Goal: Information Seeking & Learning: Learn about a topic

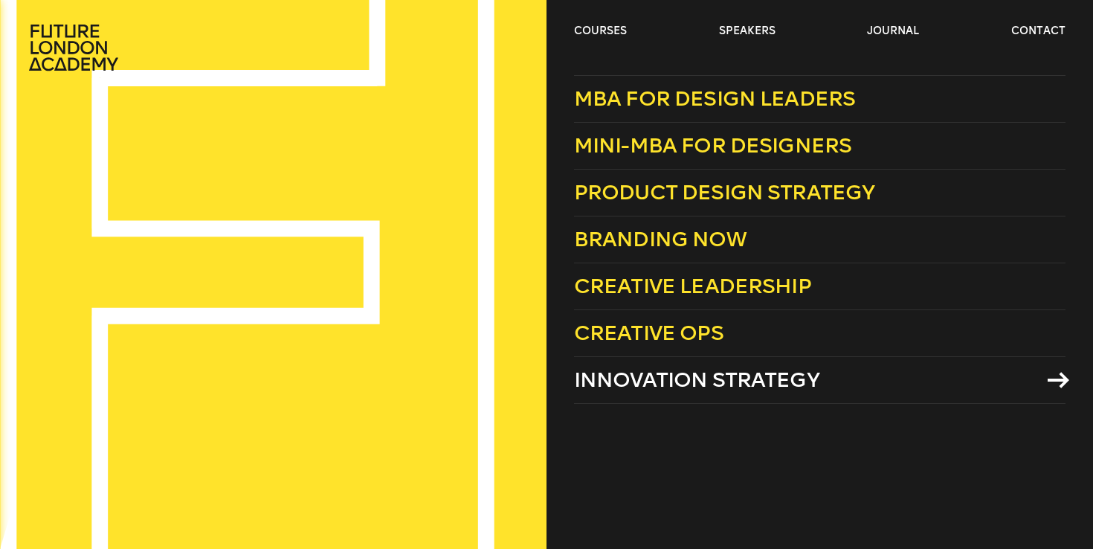
click at [663, 376] on span "Innovation Strategy" at bounding box center [696, 379] width 245 height 25
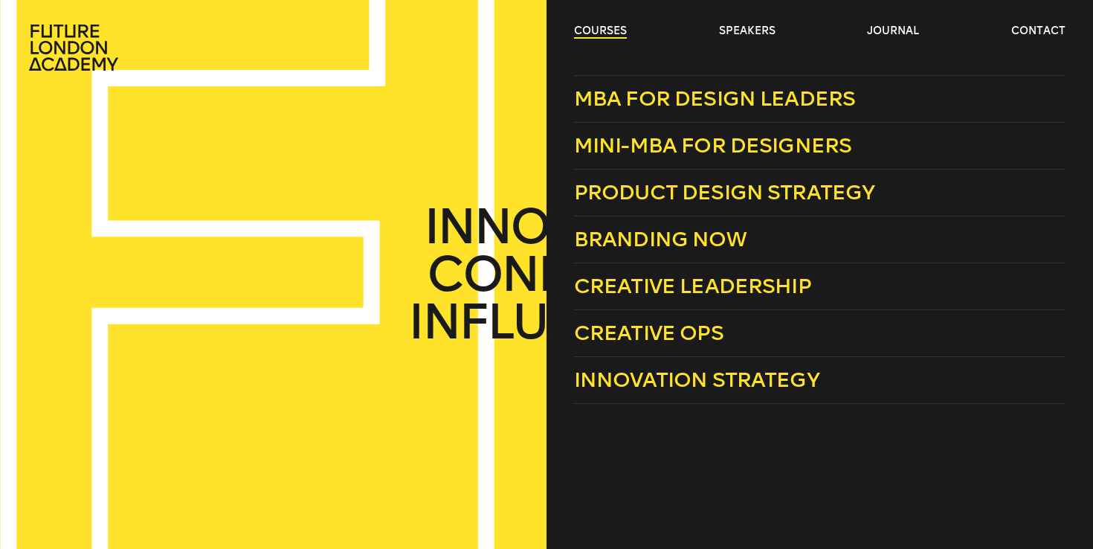
click at [610, 30] on link "courses" at bounding box center [600, 31] width 53 height 15
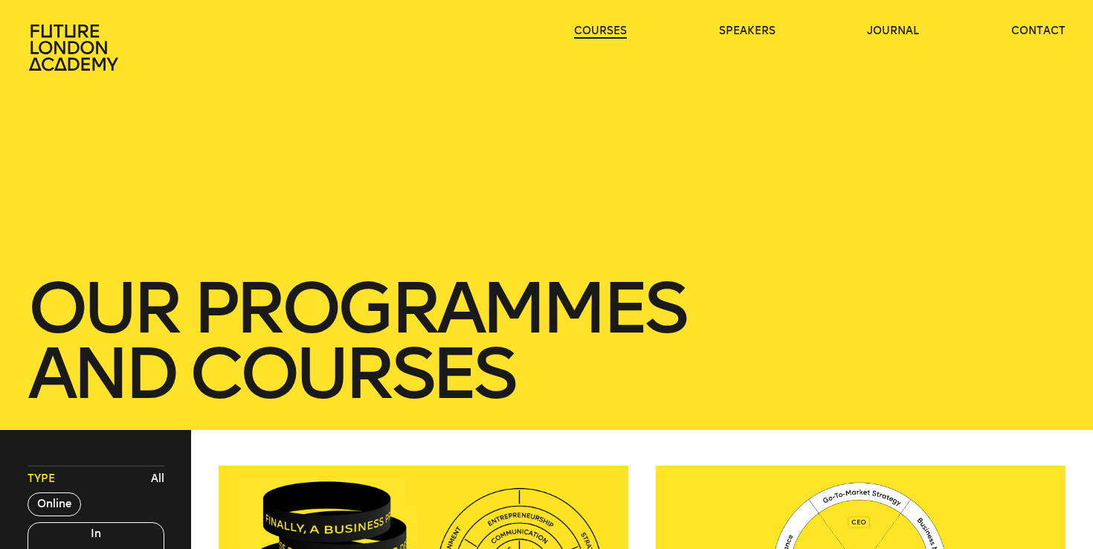
click at [610, 30] on link "courses" at bounding box center [600, 31] width 53 height 15
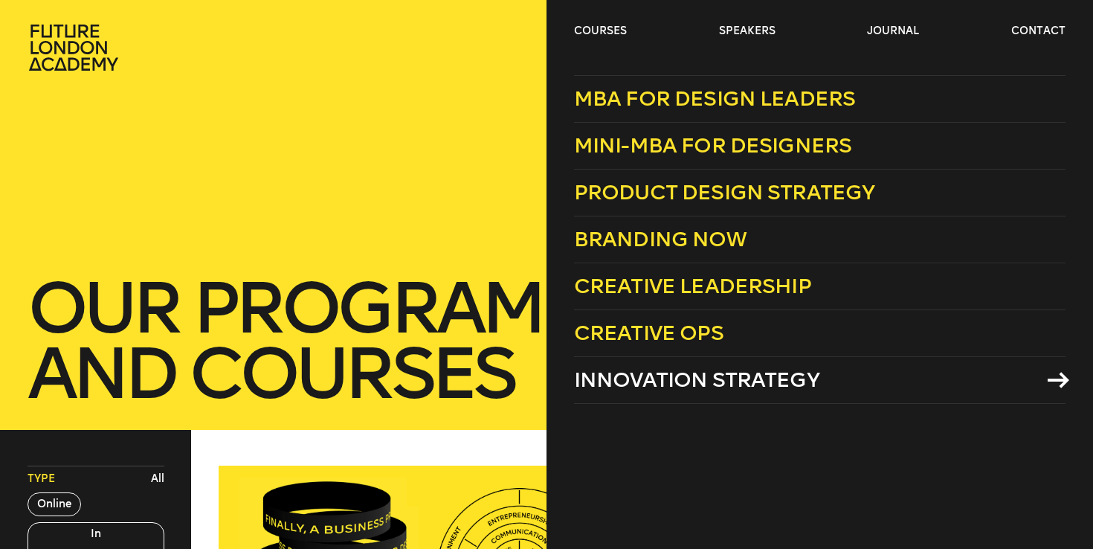
click at [963, 380] on link "Innovation Strategy" at bounding box center [820, 380] width 492 height 47
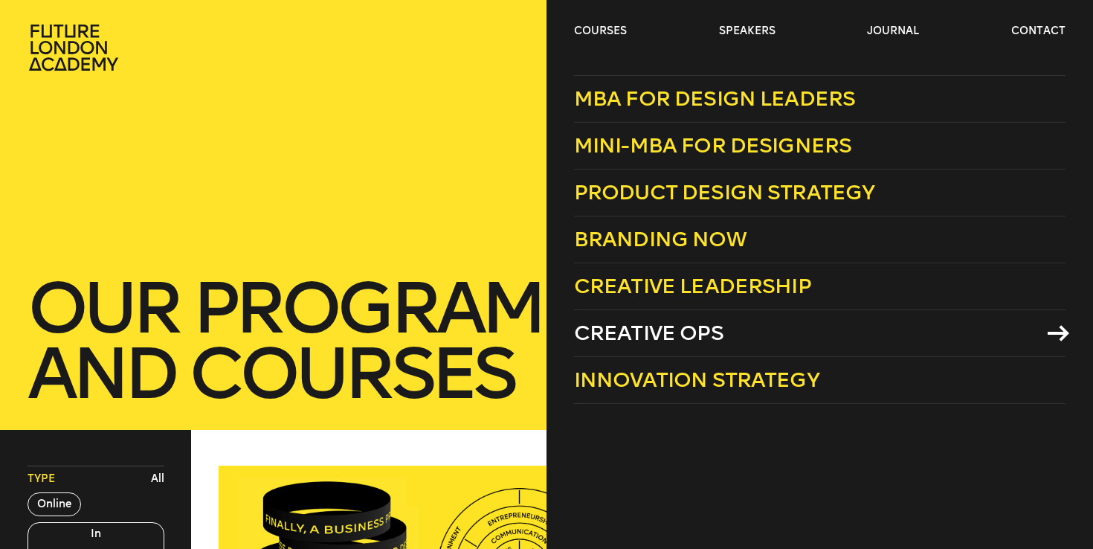
click at [770, 335] on link "Creative Ops" at bounding box center [820, 333] width 492 height 47
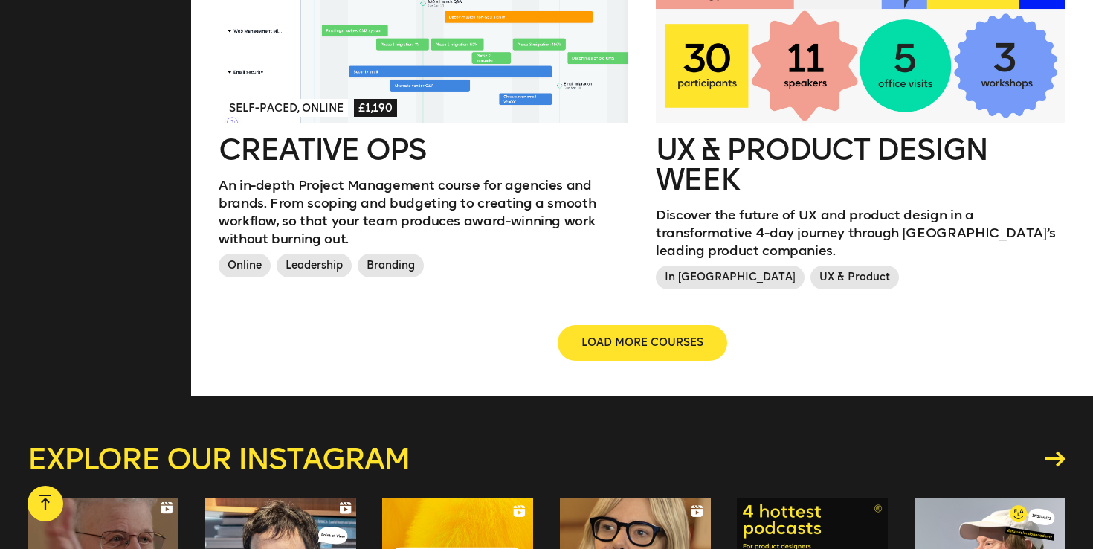
scroll to position [1829, 0]
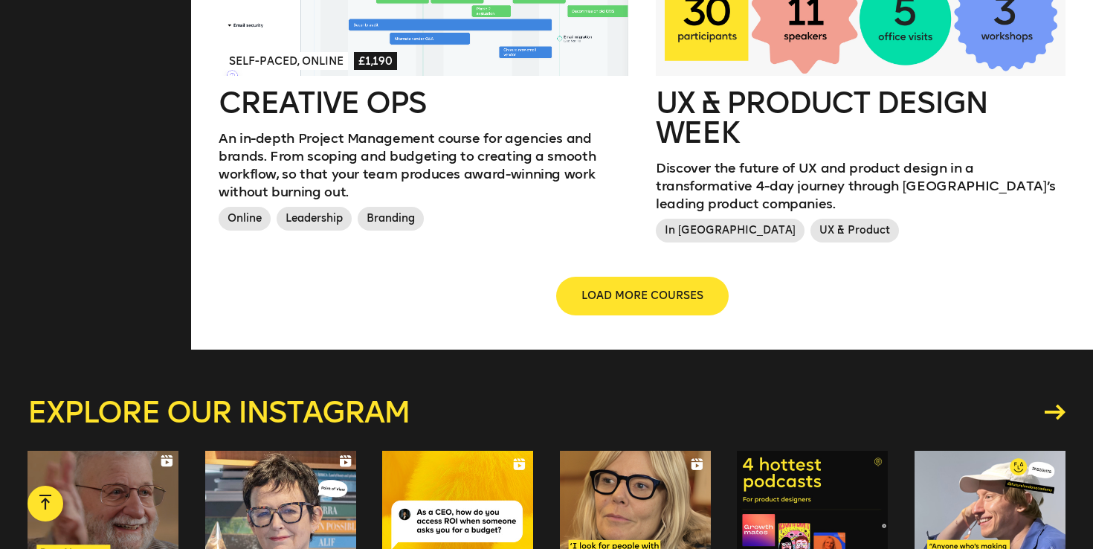
click at [640, 278] on button "LOAD MORE COURSES" at bounding box center [643, 296] width 170 height 36
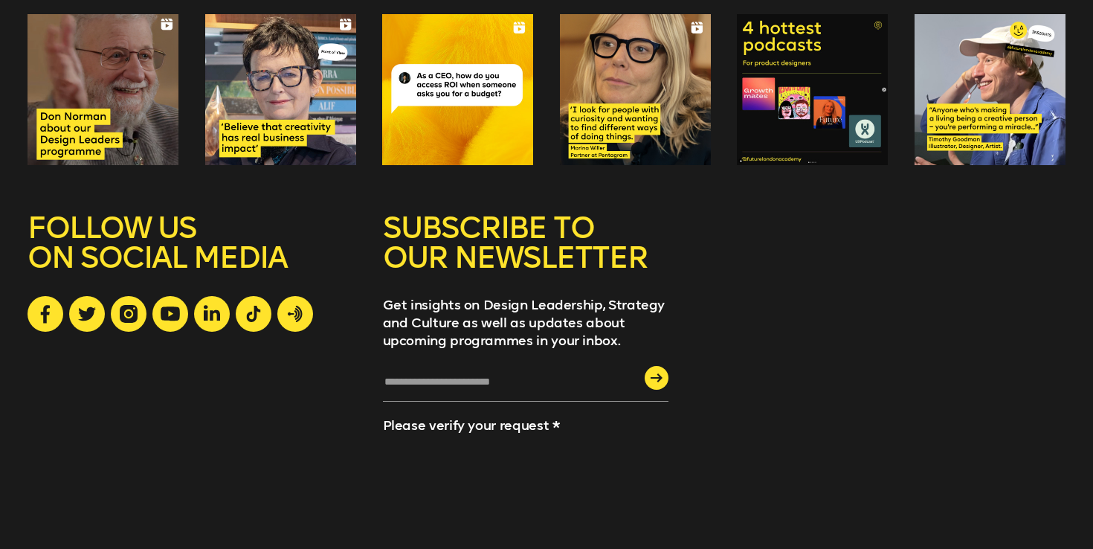
scroll to position [3167, 0]
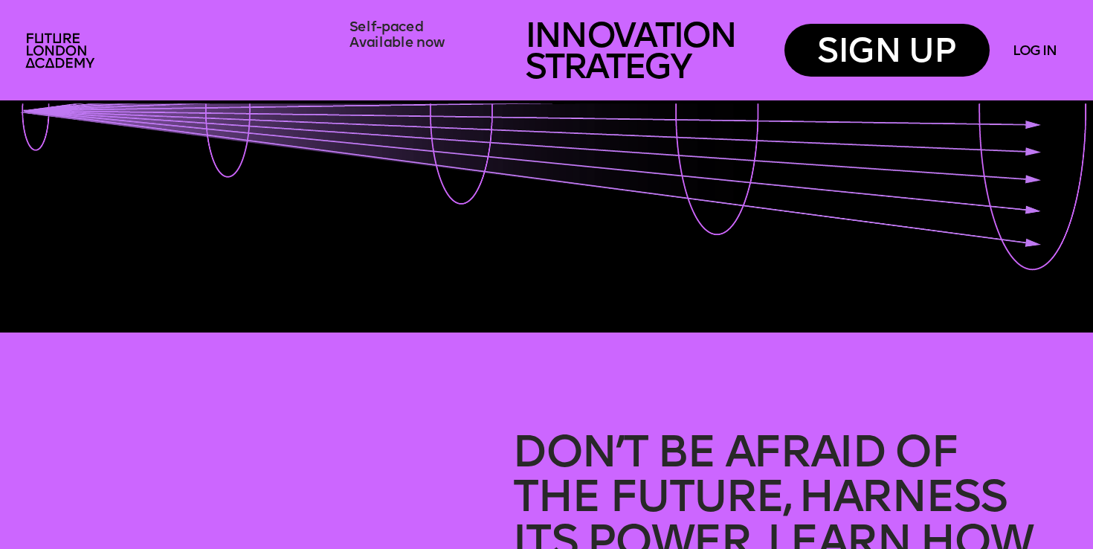
scroll to position [510, 0]
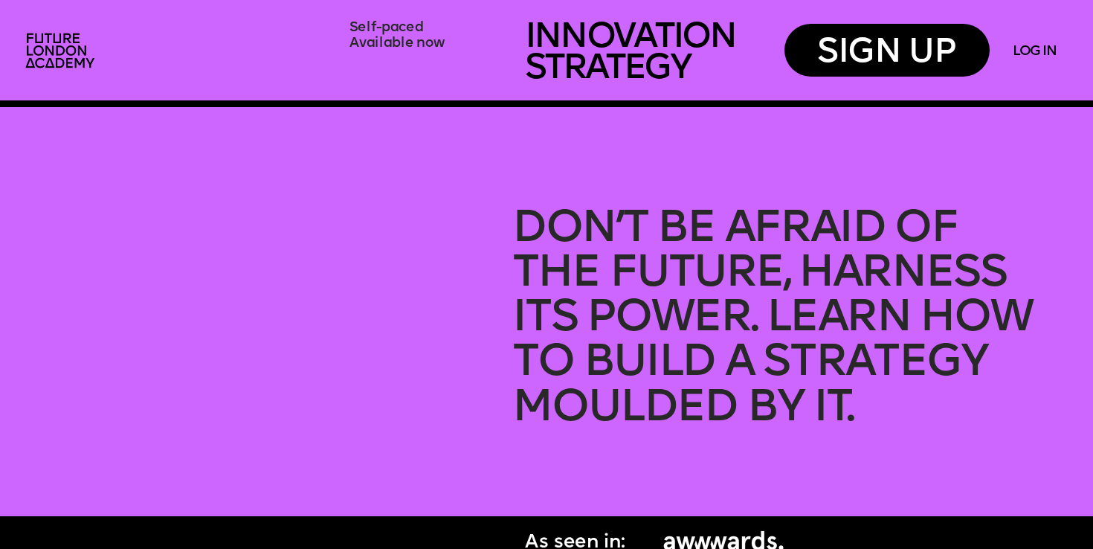
click at [595, 229] on span "Don’t be Afraid of" at bounding box center [734, 229] width 445 height 46
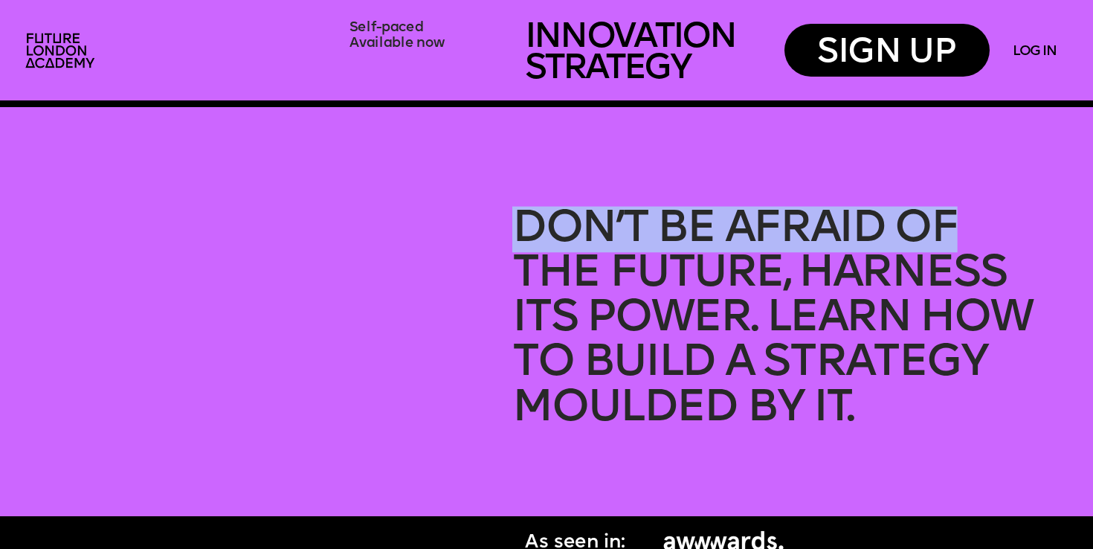
click at [595, 229] on span "Don’t be Afraid of" at bounding box center [734, 229] width 445 height 46
click at [595, 225] on span "Don’t be Afraid of" at bounding box center [734, 229] width 445 height 46
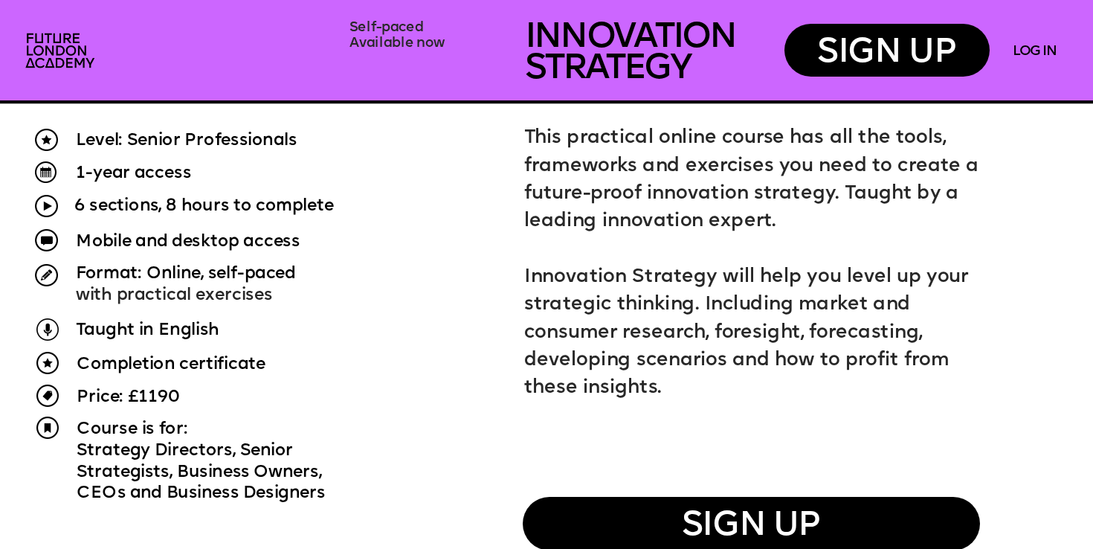
scroll to position [1017, 0]
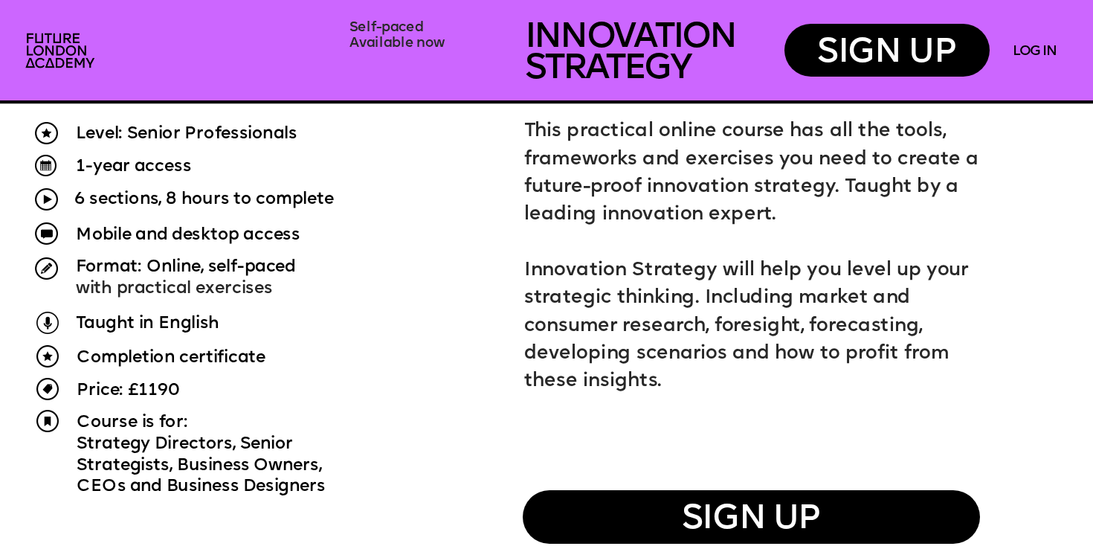
click at [537, 178] on p "This practical online course has all the tools, frameworks and exercises you ne…" at bounding box center [757, 173] width 466 height 111
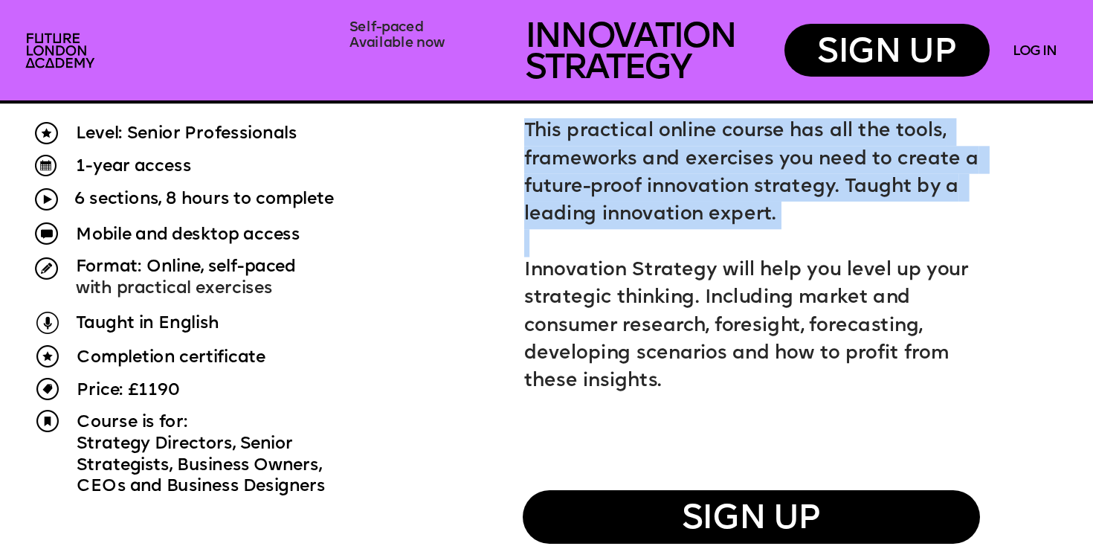
click at [537, 178] on p "This practical online course has all the tools, frameworks and exercises you ne…" at bounding box center [757, 173] width 466 height 111
click at [542, 184] on span "This practical online course has all the tools, frameworks and exercises you ne…" at bounding box center [754, 174] width 460 height 103
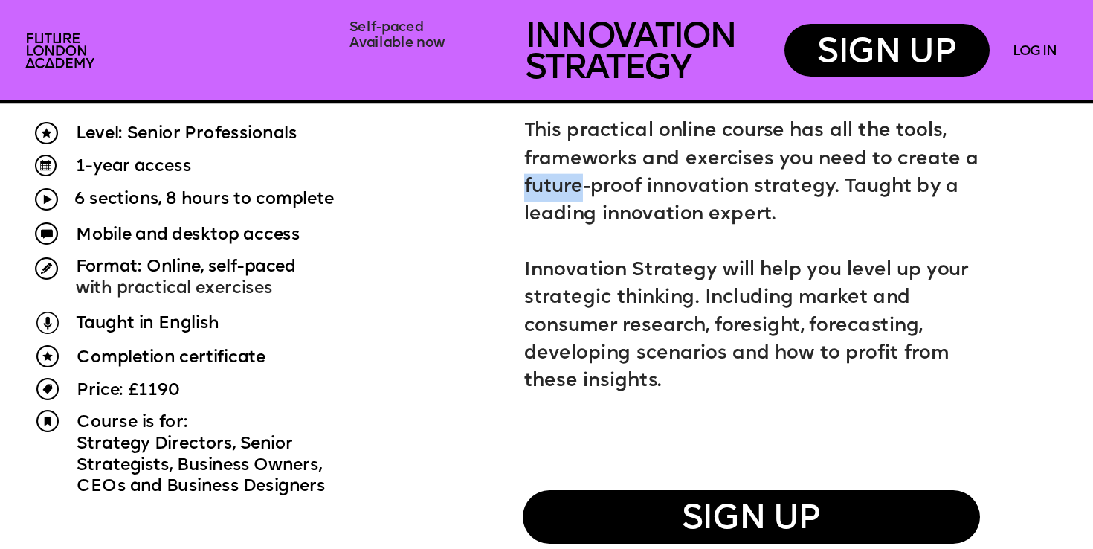
click at [542, 184] on span "This practical online course has all the tools, frameworks and exercises you ne…" at bounding box center [754, 174] width 460 height 103
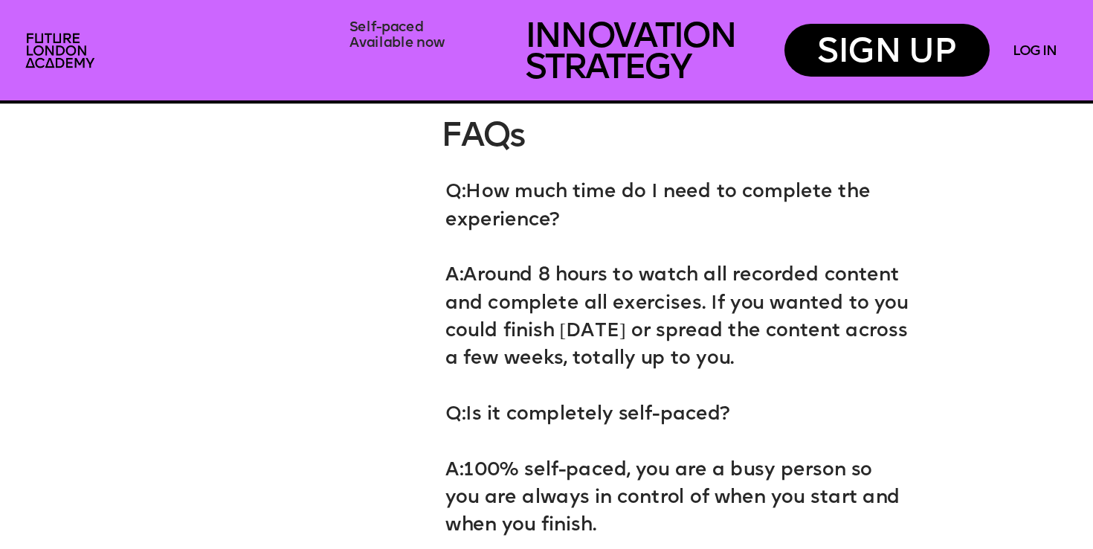
scroll to position [6746, 0]
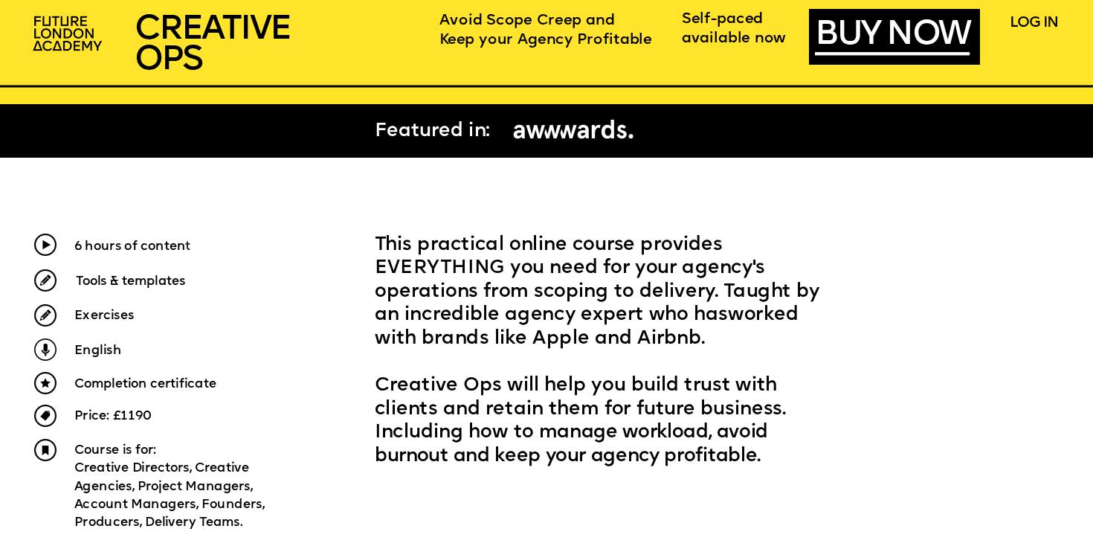
scroll to position [541, 0]
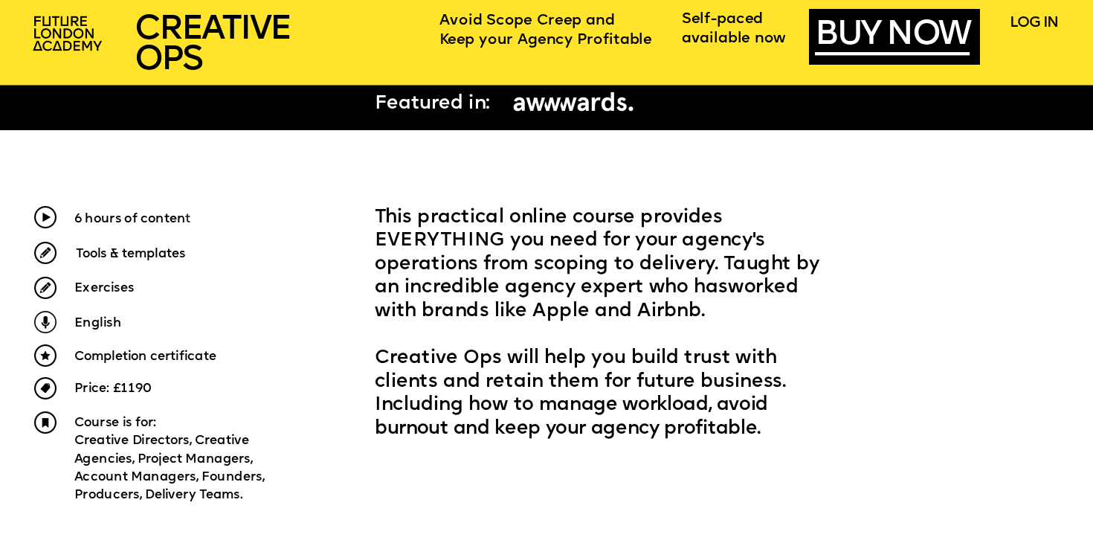
click at [544, 222] on span "This practical online course provides EVERYTHING you need for your agency's ope…" at bounding box center [600, 264] width 451 height 113
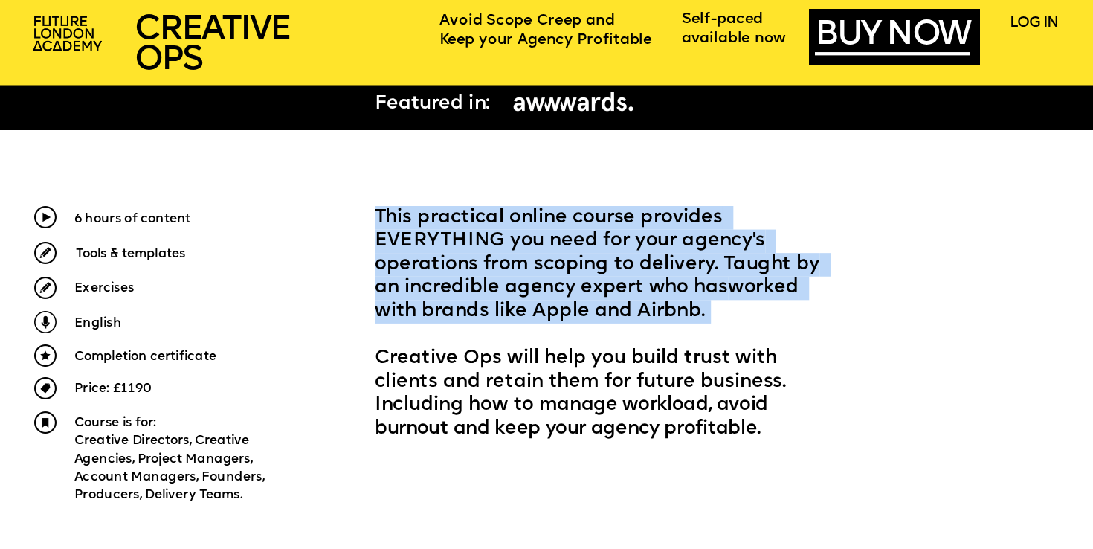
click at [544, 222] on span "This practical online course provides EVERYTHING you need for your agency's ope…" at bounding box center [600, 264] width 451 height 113
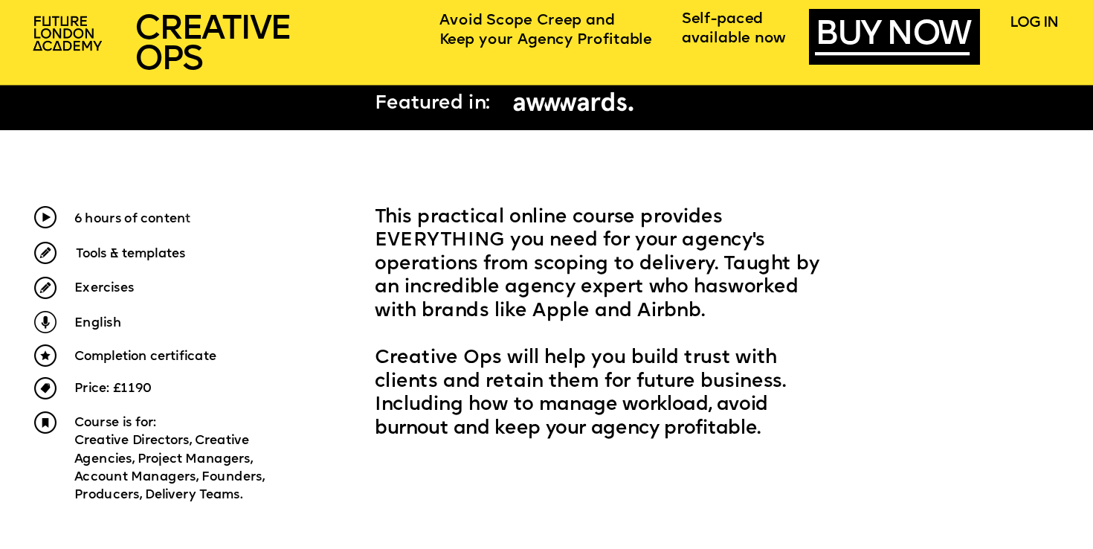
click at [546, 218] on span "This practical online course provides EVERYTHING you need for your agency's ope…" at bounding box center [600, 264] width 451 height 113
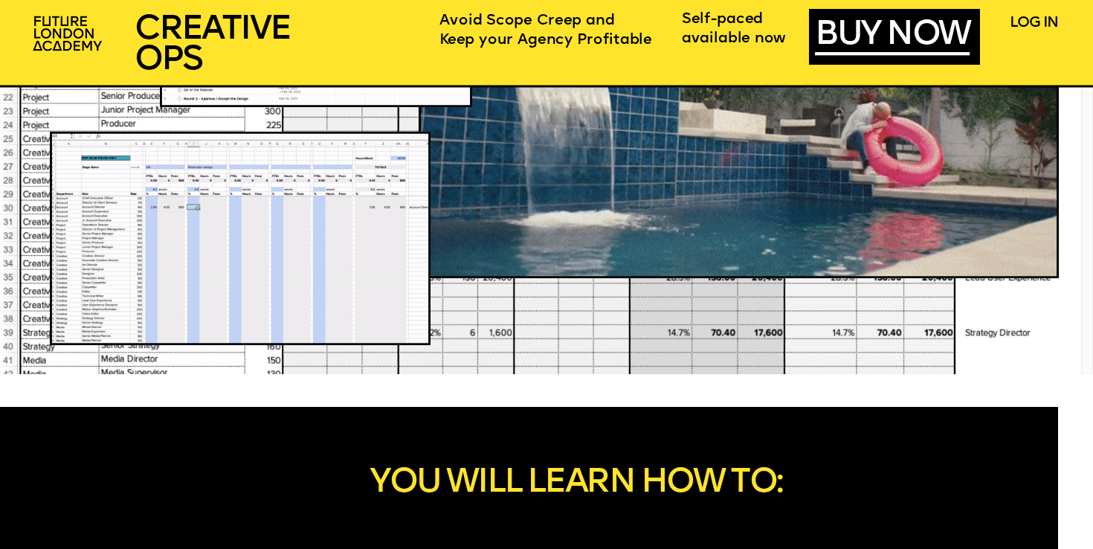
scroll to position [1360, 0]
